Goal: Task Accomplishment & Management: Manage account settings

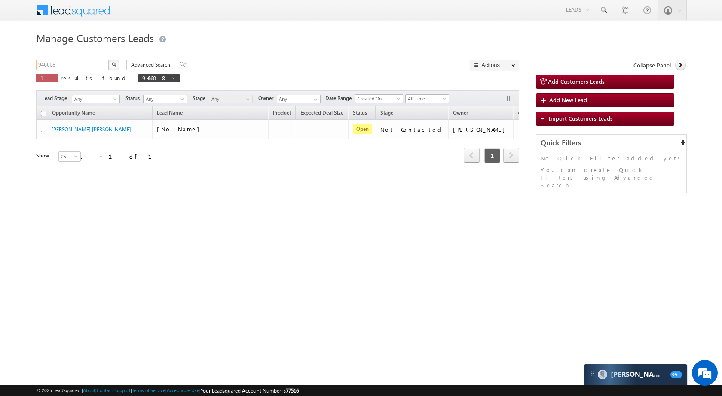
click at [95, 63] on input "946608" at bounding box center [72, 65] width 73 height 10
paste input "56910"
click at [115, 62] on img "button" at bounding box center [114, 64] width 4 height 4
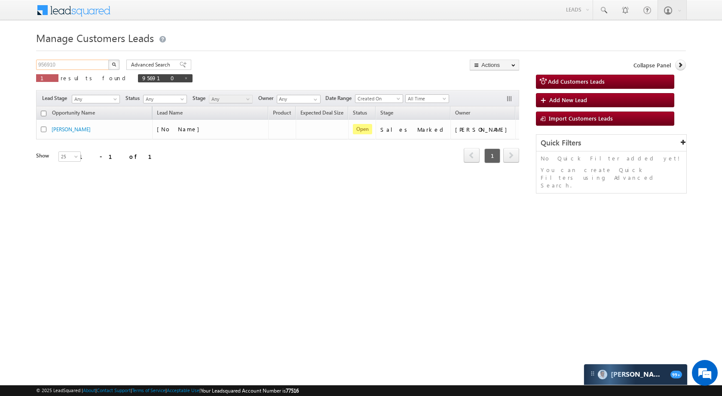
click at [78, 65] on input "956910" at bounding box center [72, 65] width 73 height 10
paste input "38861"
click at [112, 62] on img "button" at bounding box center [114, 64] width 4 height 4
click at [73, 64] on input "938861" at bounding box center [72, 65] width 73 height 10
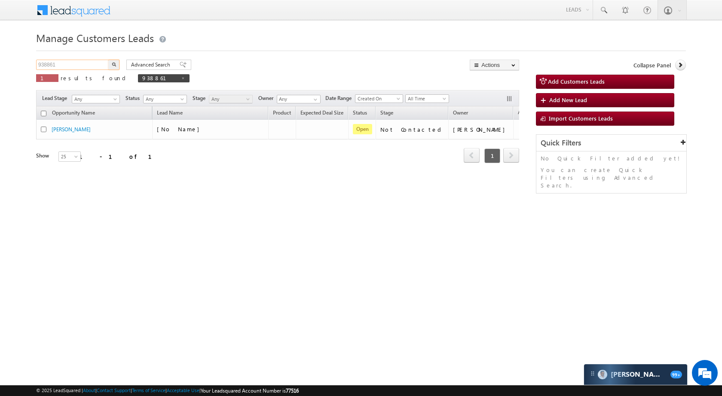
click at [73, 64] on input "938861" at bounding box center [72, 65] width 73 height 10
paste input "5899"
click at [117, 64] on button "button" at bounding box center [113, 65] width 11 height 10
click at [79, 62] on input "958991" at bounding box center [72, 65] width 73 height 10
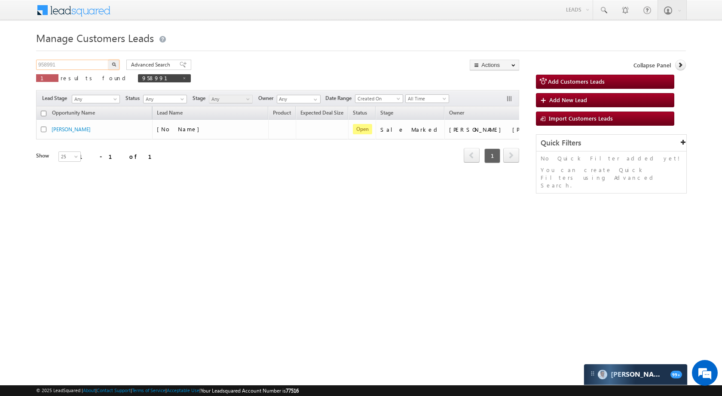
paste input "70545"
type input "970545"
click at [113, 63] on img "button" at bounding box center [114, 64] width 4 height 4
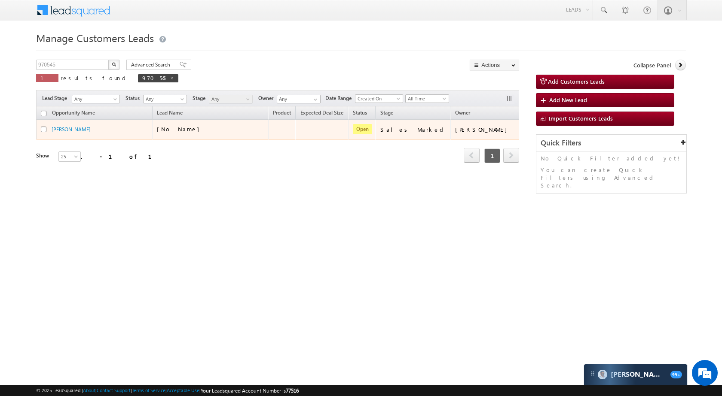
click at [545, 123] on td "Edit Change Owner Change Stage Add Activity Add Task Delete" at bounding box center [563, 130] width 36 height 20
click at [549, 125] on div "Edit Change Owner Change Stage Add Activity Add Task Delete" at bounding box center [556, 129] width 14 height 11
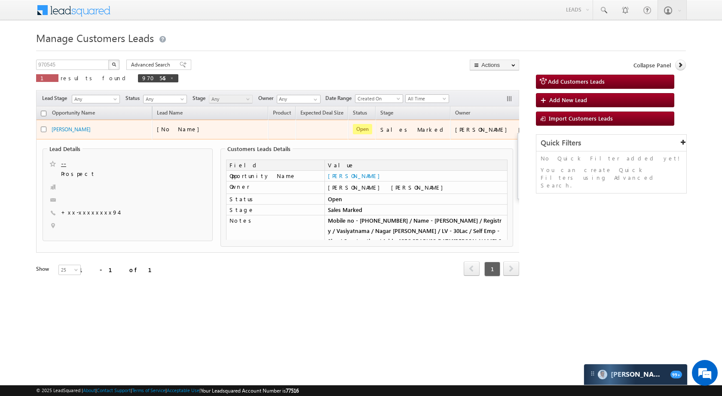
click at [552, 132] on button "button" at bounding box center [556, 129] width 9 height 9
click at [518, 142] on link "Edit" at bounding box center [539, 140] width 43 height 10
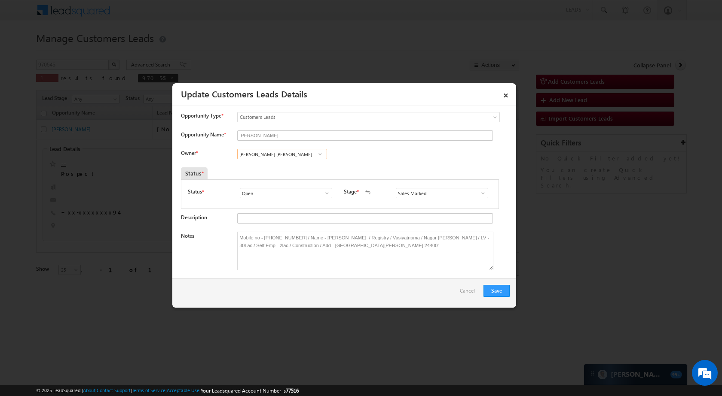
click at [283, 155] on input "[PERSON_NAME] [PERSON_NAME]" at bounding box center [282, 154] width 90 height 10
click at [299, 163] on link "Sharfuddin SHARAFAT HUSSAIN sharfuddin.hussain@sgrlimited.in" at bounding box center [282, 167] width 90 height 16
type input "[PERSON_NAME] [PERSON_NAME]"
click at [493, 285] on button "Save" at bounding box center [496, 291] width 26 height 12
